Goal: Transaction & Acquisition: Purchase product/service

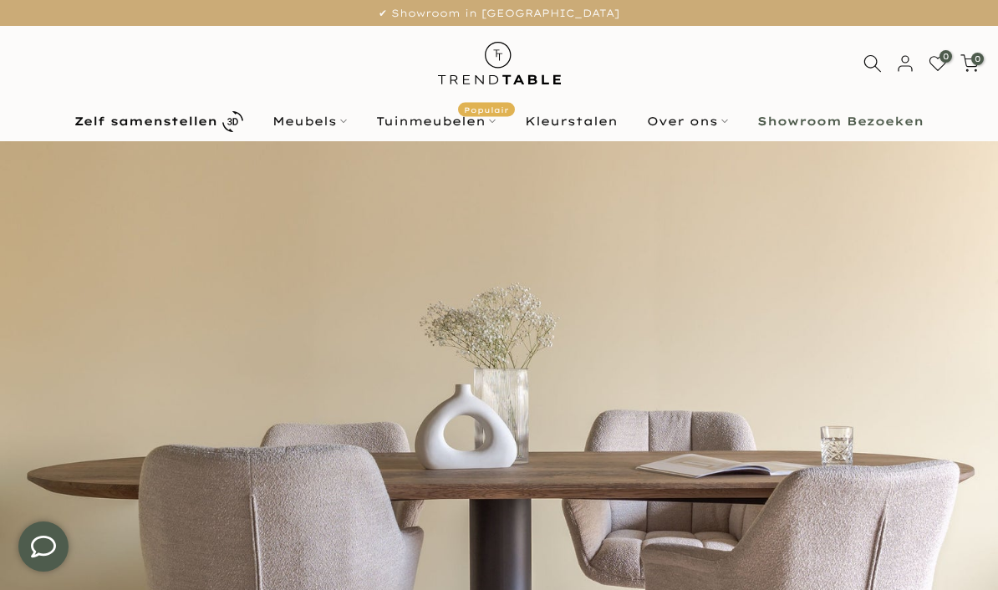
scroll to position [33, 0]
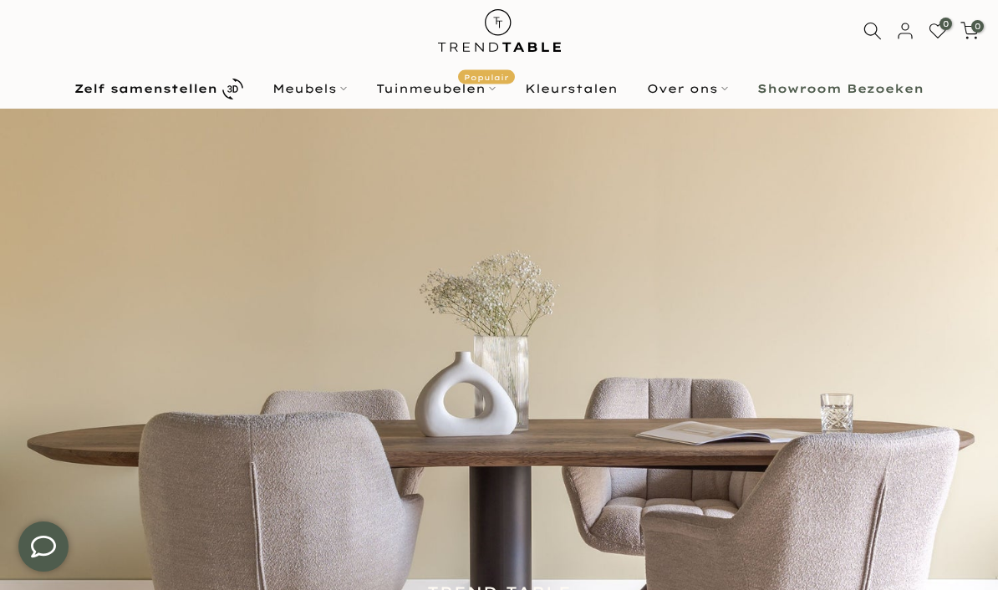
click at [212, 84] on b "Zelf samenstellen" at bounding box center [145, 89] width 143 height 12
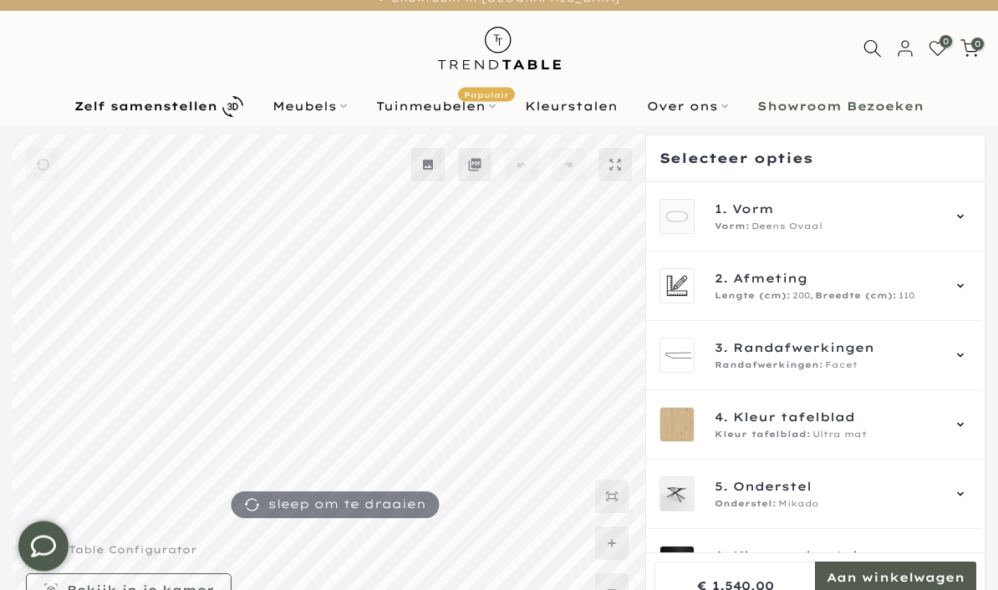
scroll to position [18, 0]
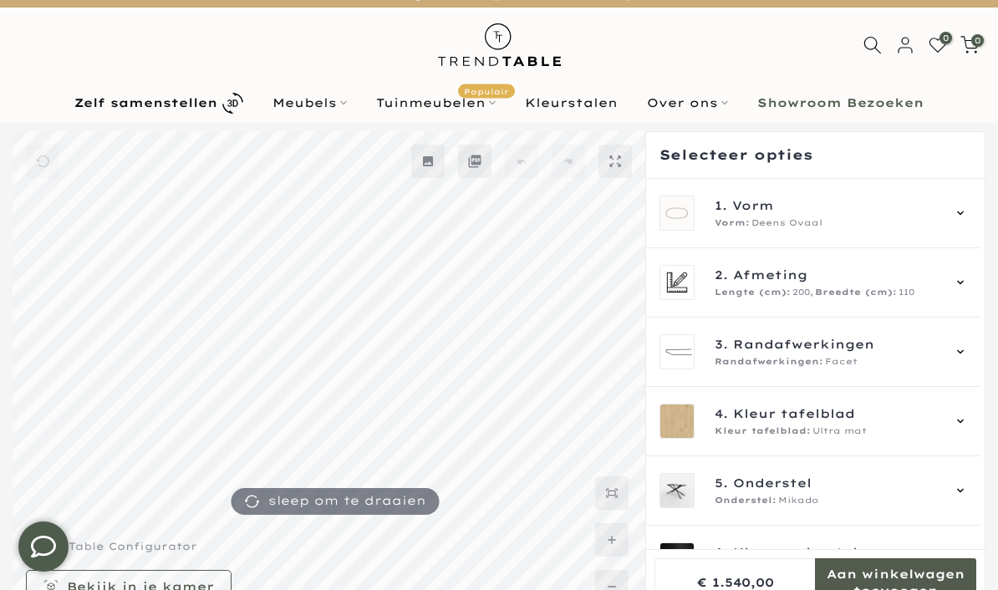
click at [980, 212] on div "1. Vorm Vorm: Deens Ovaal" at bounding box center [813, 213] width 334 height 69
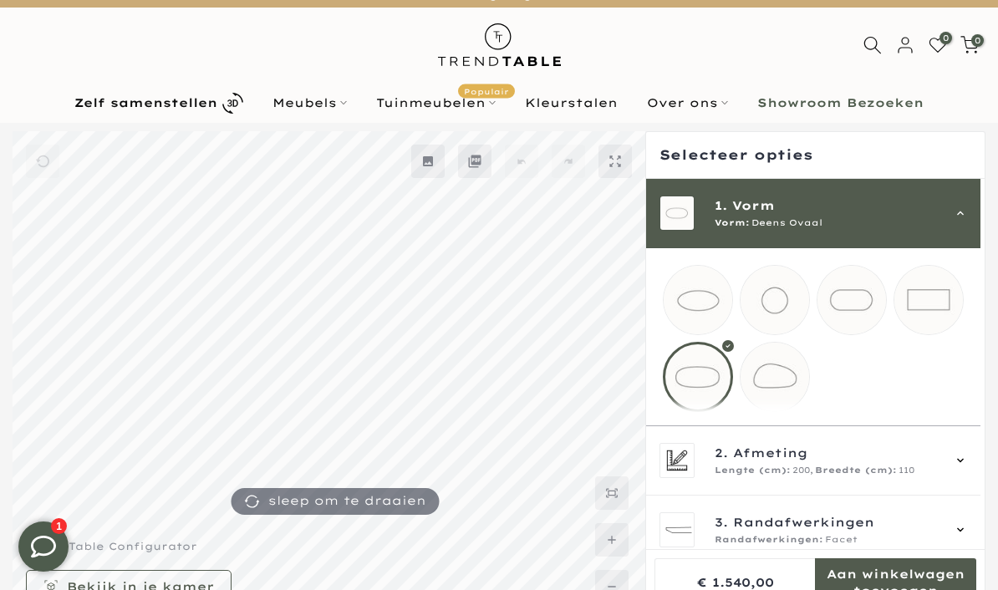
click at [861, 300] on mmq-loader at bounding box center [851, 300] width 69 height 69
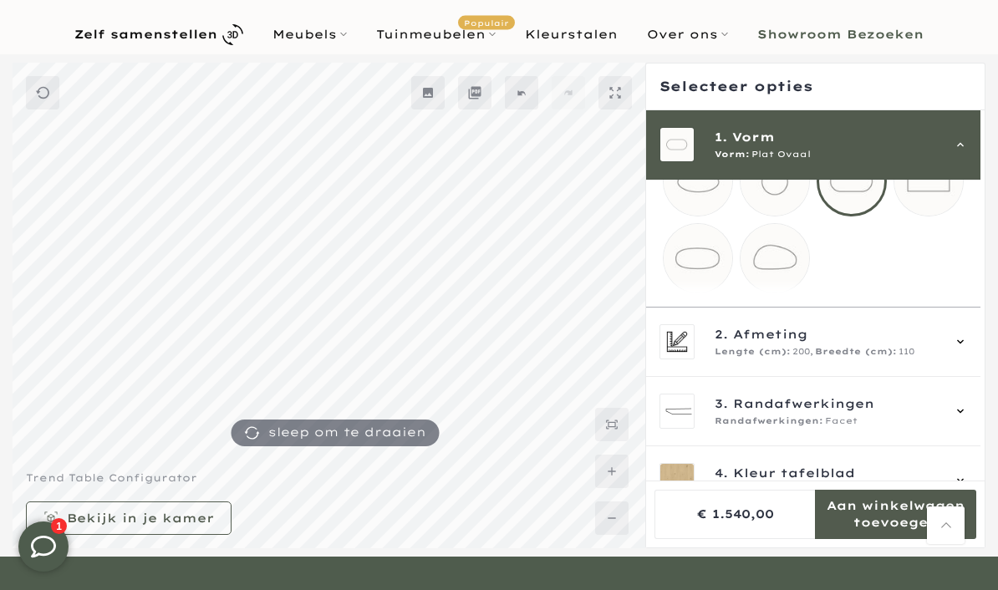
scroll to position [51, 0]
click at [800, 343] on span "Afmeting" at bounding box center [770, 333] width 74 height 18
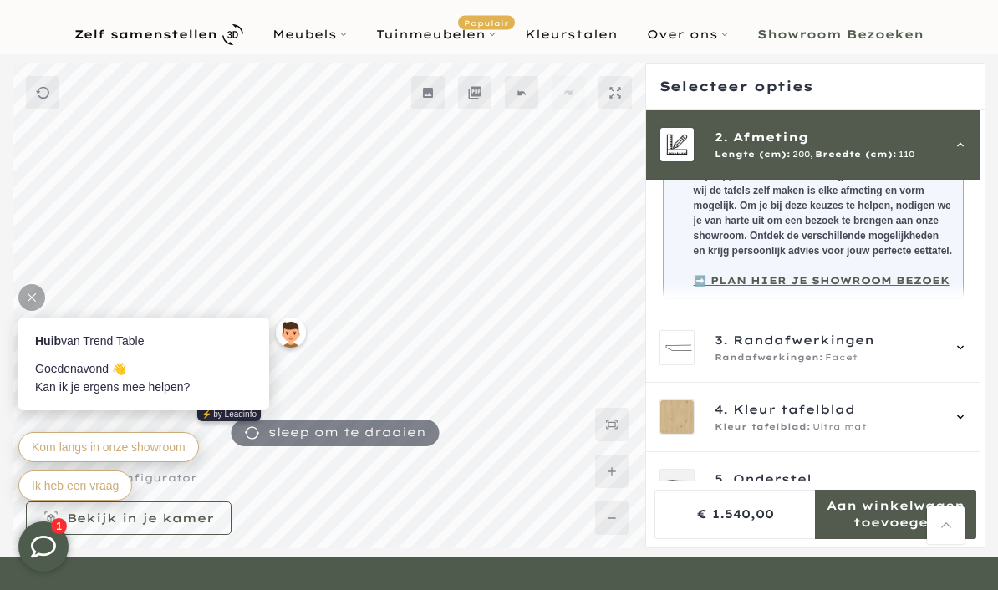
scroll to position [303, 0]
click at [977, 354] on div "3. Randafwerkingen Randafwerkingen: Facet" at bounding box center [813, 347] width 334 height 69
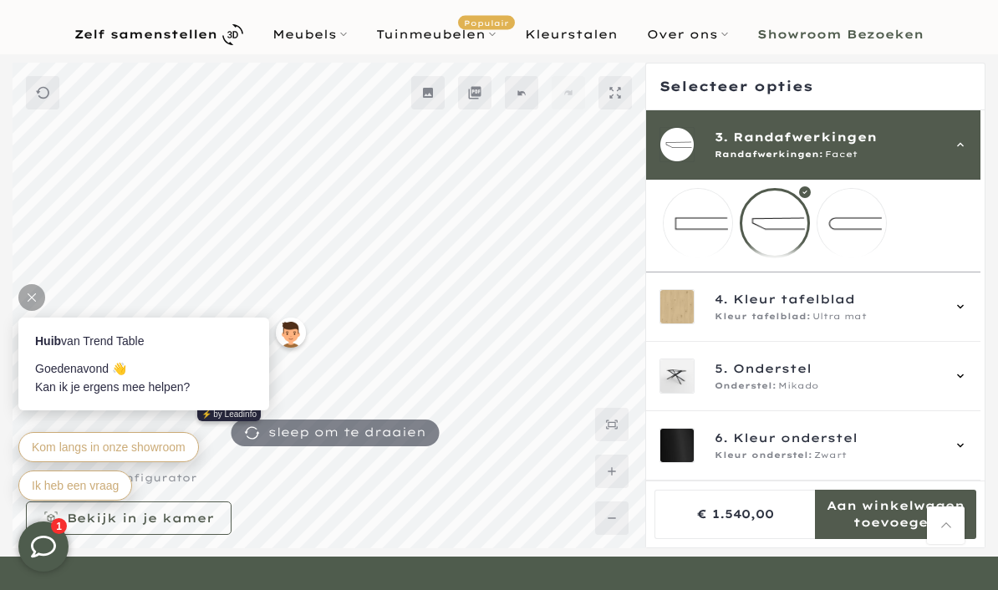
scroll to position [94, 0]
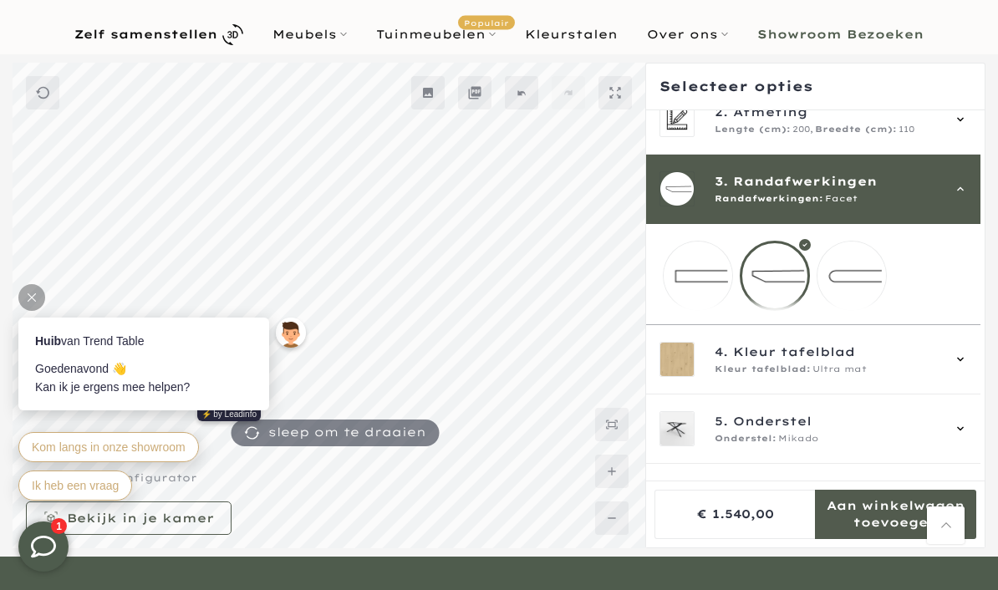
click at [856, 376] on div "4. Kleur tafelblad Kleur tafelblad: Ultra mat" at bounding box center [828, 359] width 226 height 33
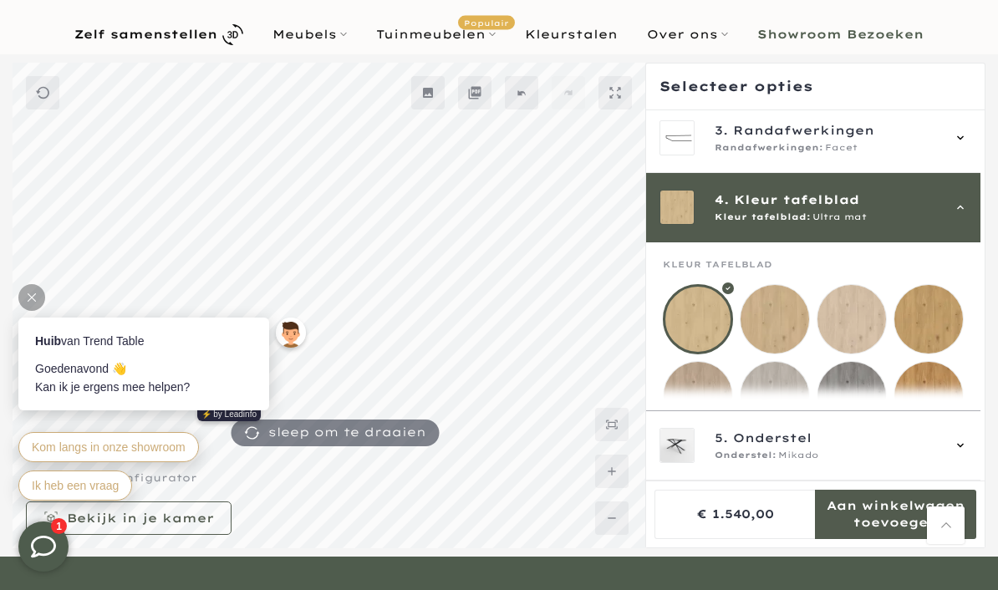
scroll to position [208, 0]
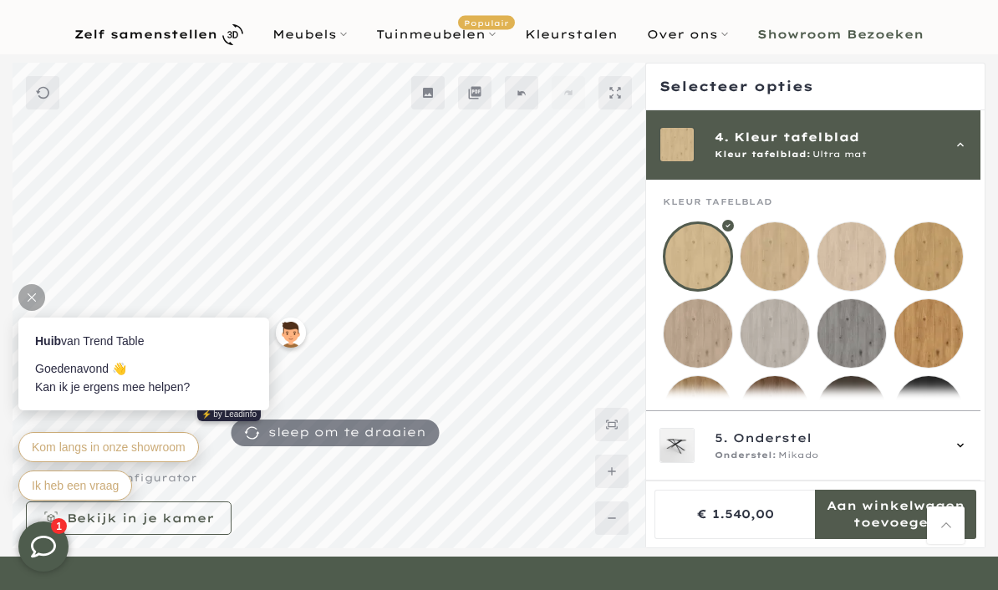
click at [780, 252] on mmq-loader at bounding box center [775, 256] width 69 height 69
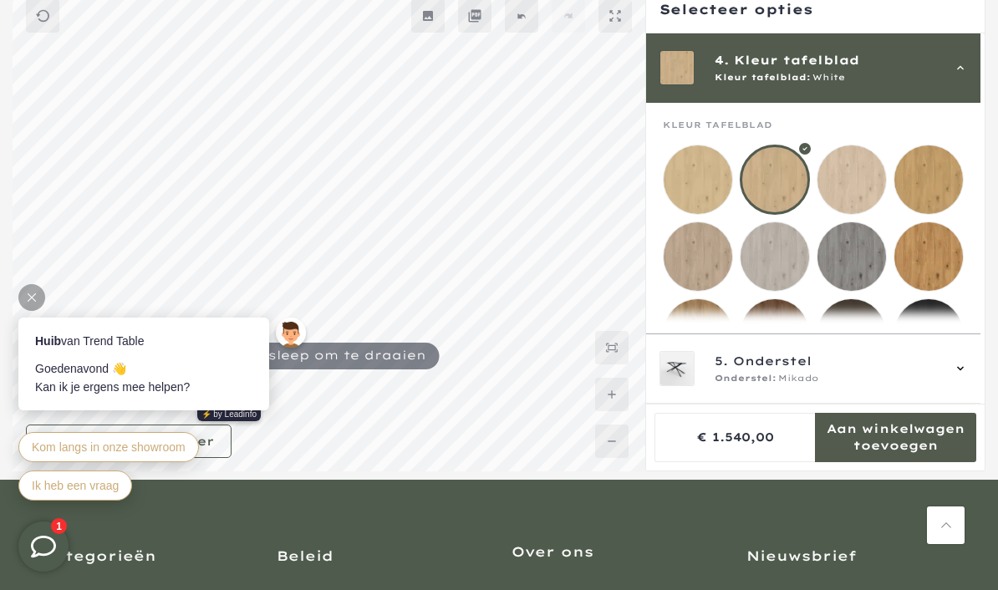
scroll to position [165, 0]
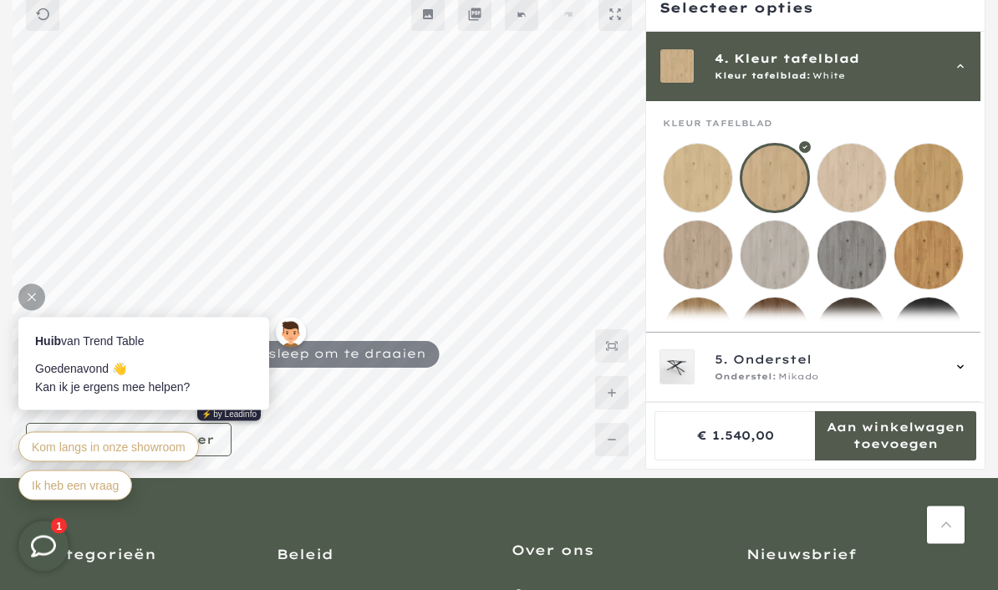
click at [977, 403] on div "5. Onderstel Onderstel: Mikado" at bounding box center [813, 367] width 334 height 69
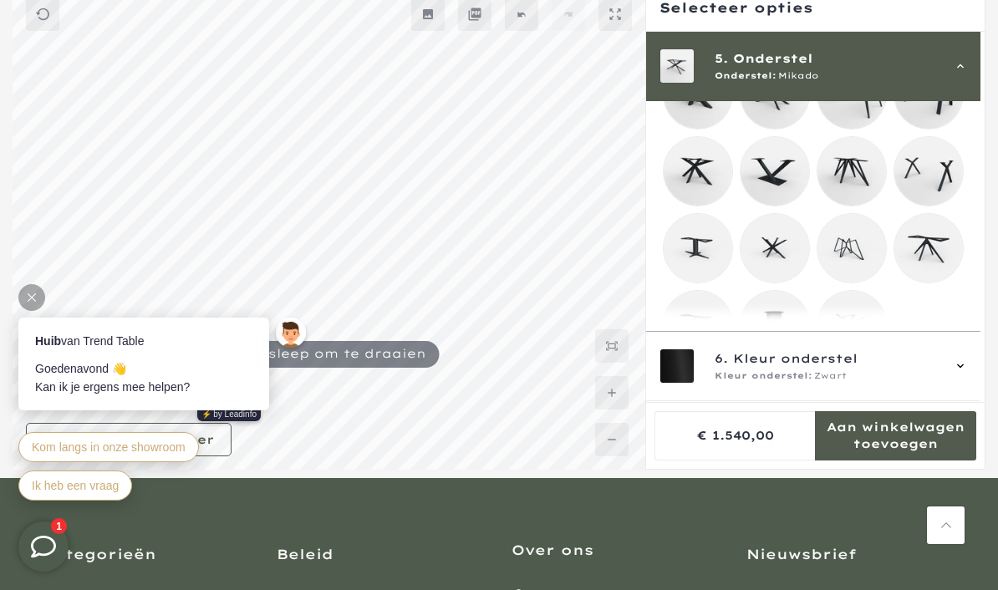
scroll to position [410, 0]
click at [703, 341] on mmq-loader at bounding box center [698, 327] width 69 height 69
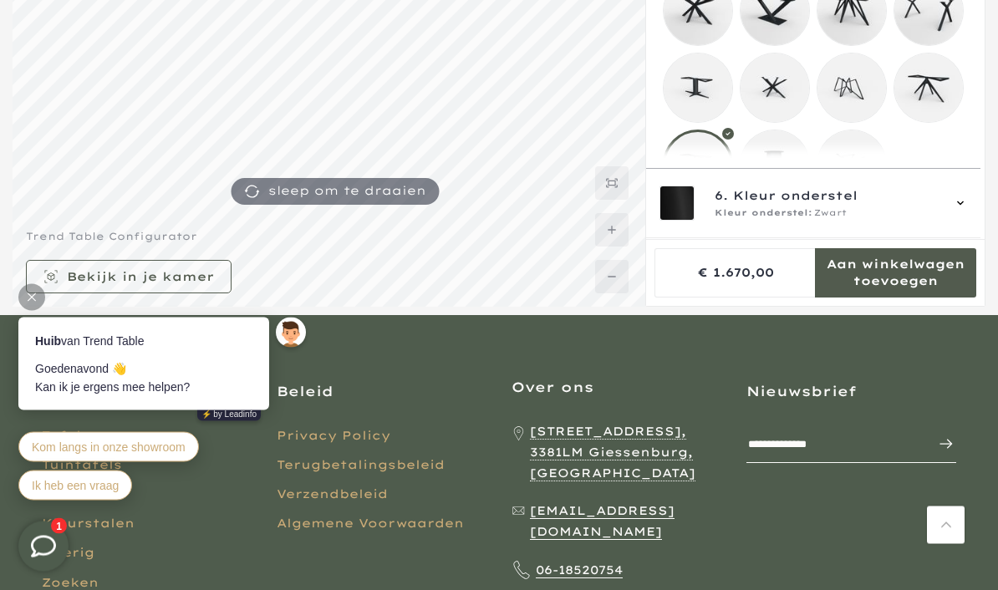
scroll to position [328, 0]
click at [967, 211] on icon at bounding box center [960, 203] width 13 height 13
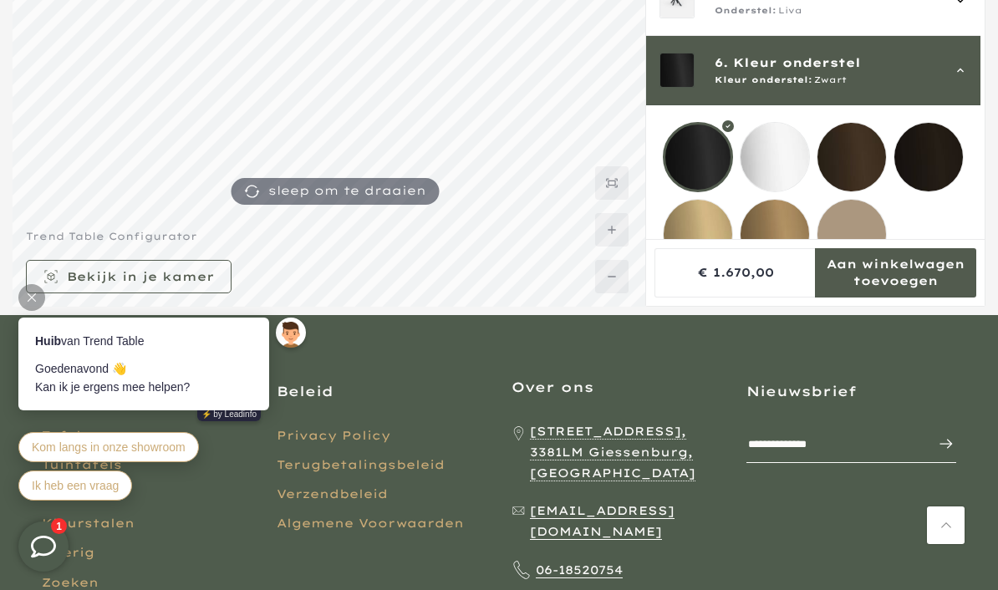
scroll to position [172, 0]
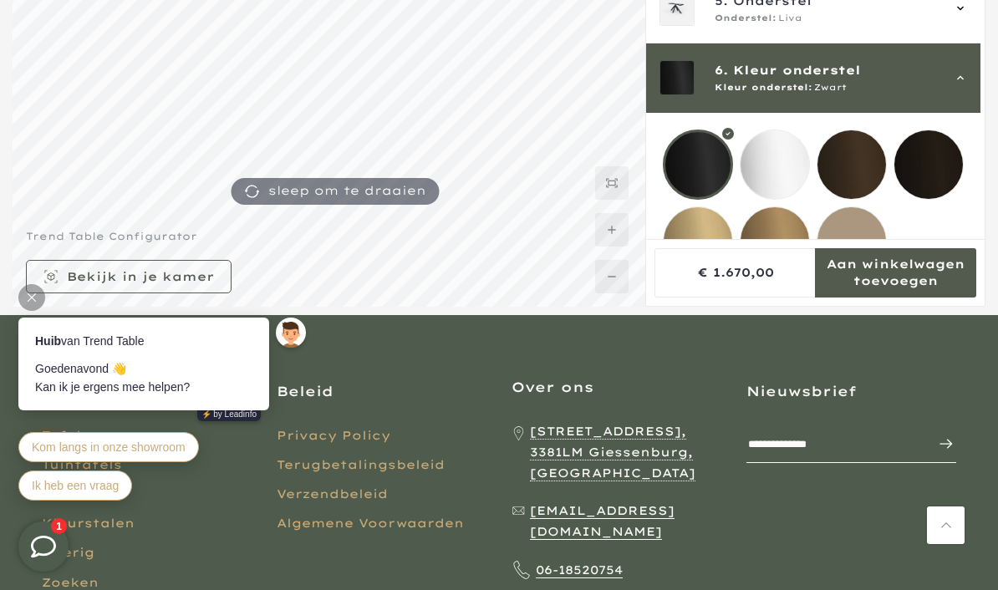
click at [863, 247] on mmq-loader at bounding box center [851, 241] width 69 height 69
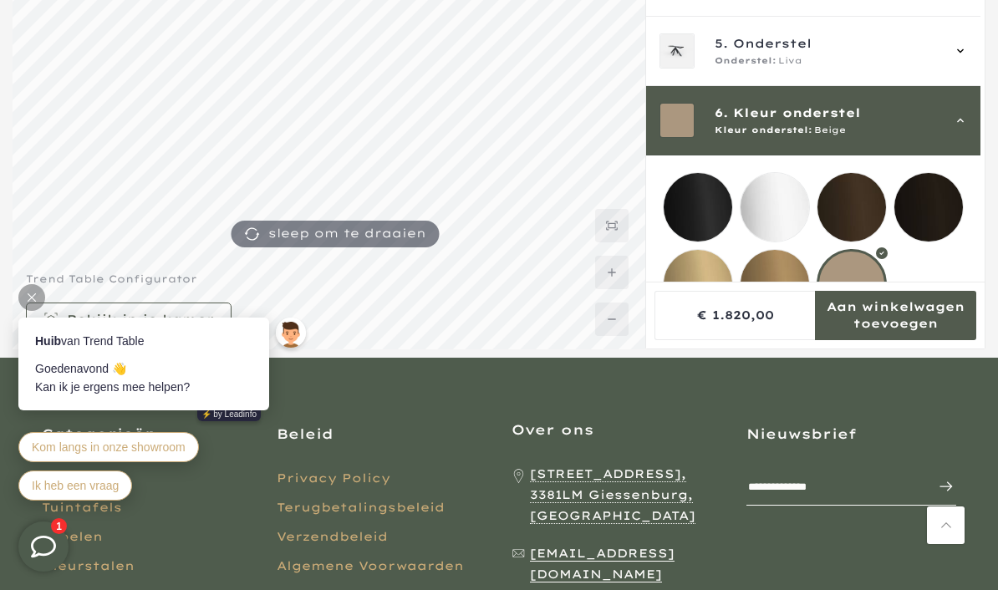
scroll to position [300, 0]
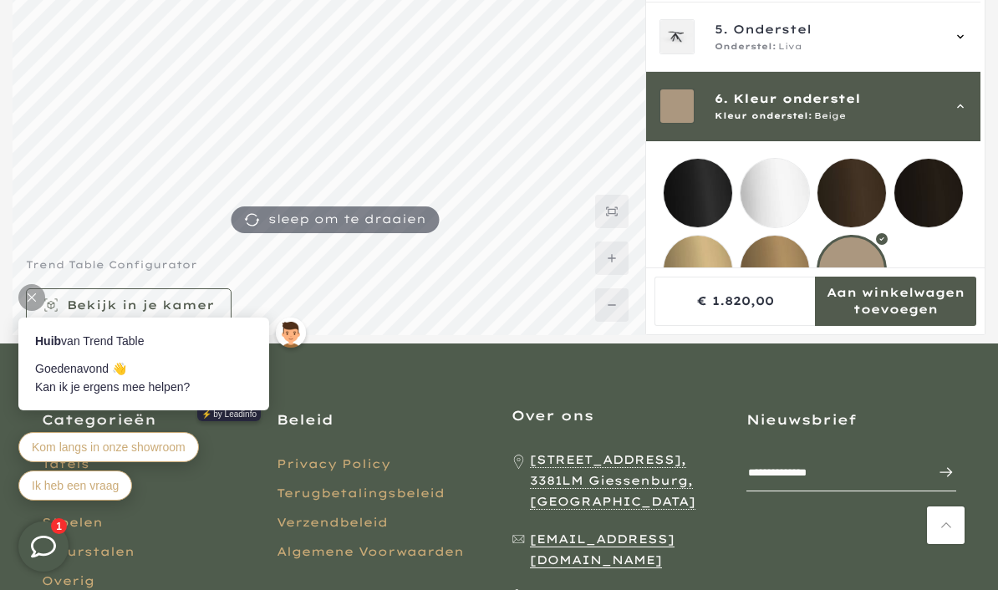
click at [710, 194] on mmq-loader at bounding box center [698, 193] width 69 height 69
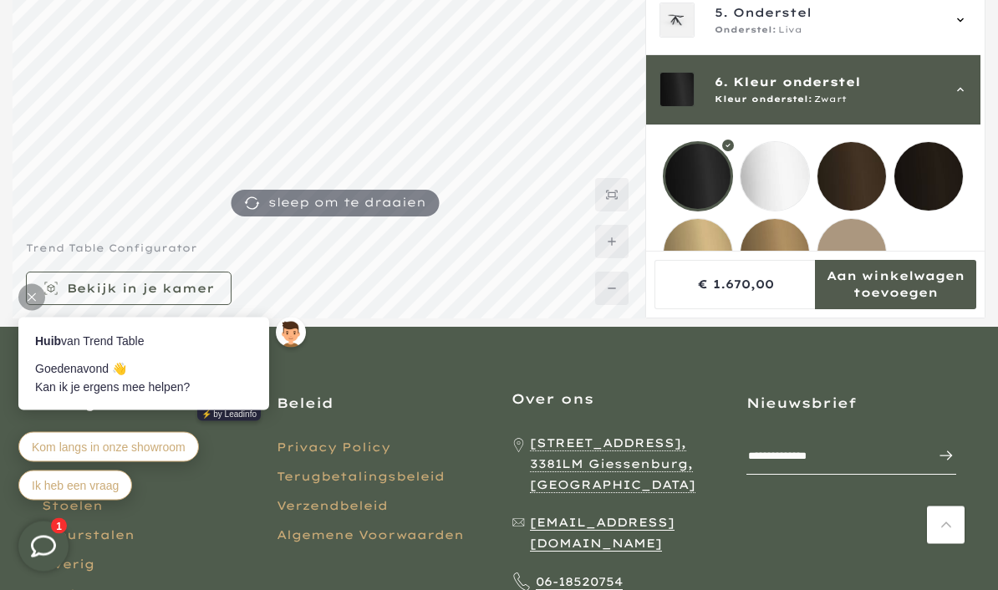
scroll to position [317, 0]
